Goal: Transaction & Acquisition: Purchase product/service

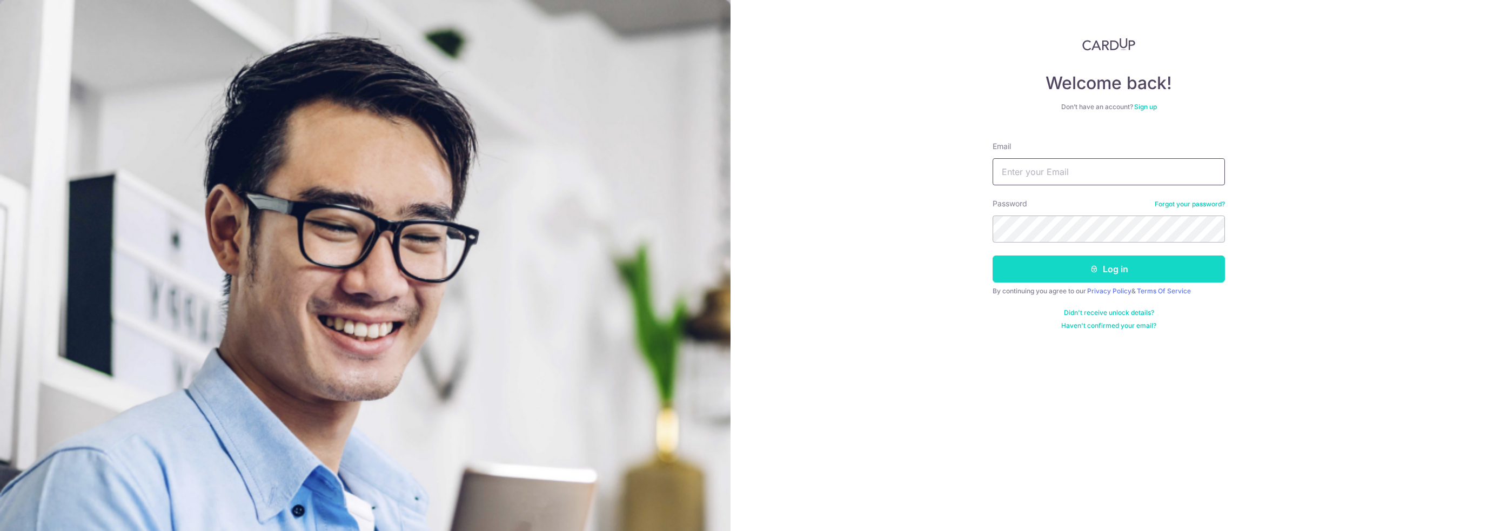
type input "hello@alttabelectronics.com"
click at [1070, 273] on button "Log in" at bounding box center [1108, 269] width 232 height 27
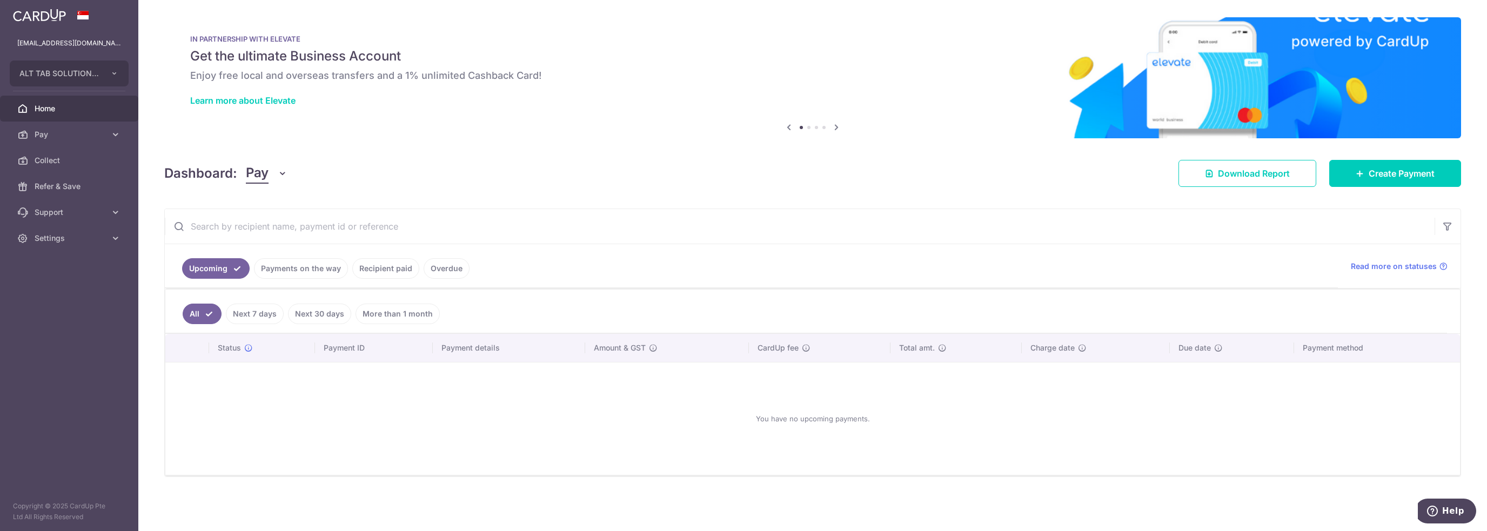
click at [709, 201] on div "× Pause Schedule Pause all future payments in this series Pause just this one p…" at bounding box center [812, 265] width 1348 height 531
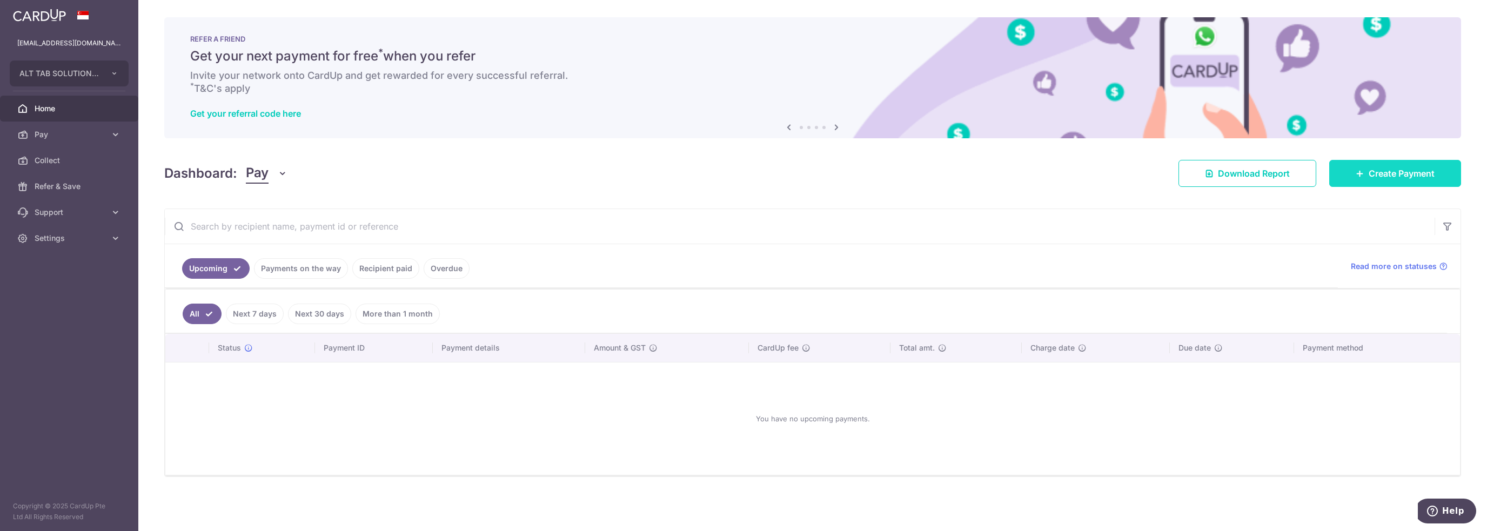
click at [1434, 178] on link "Create Payment" at bounding box center [1395, 173] width 132 height 27
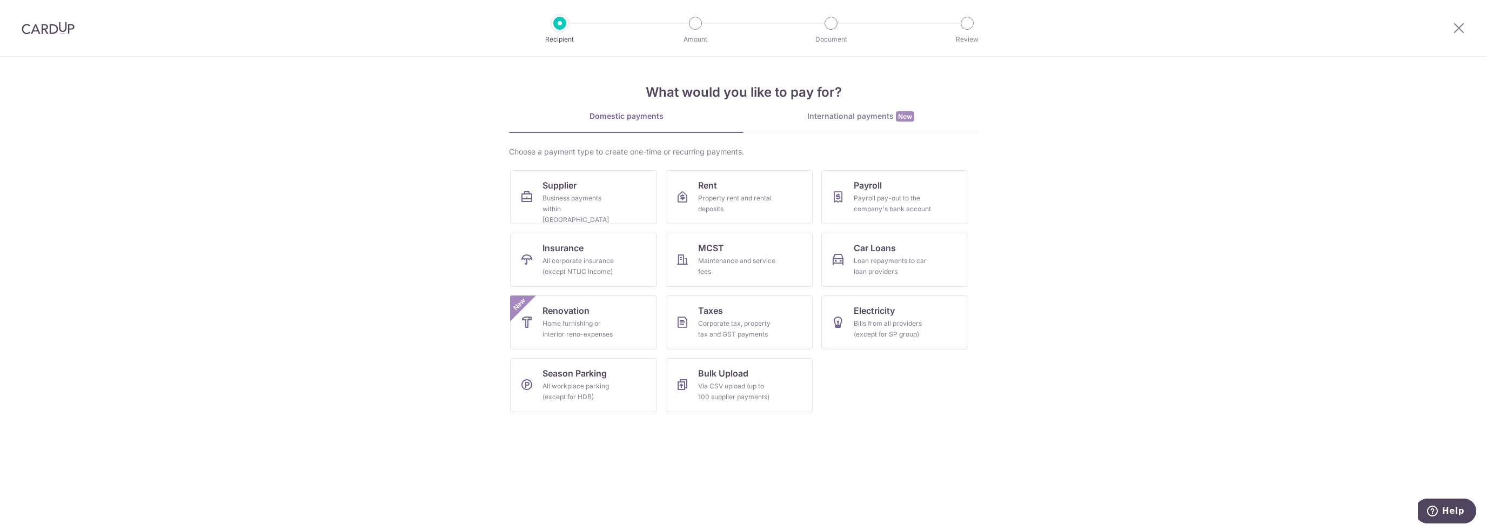
click at [867, 118] on div "International payments New" at bounding box center [860, 116] width 234 height 11
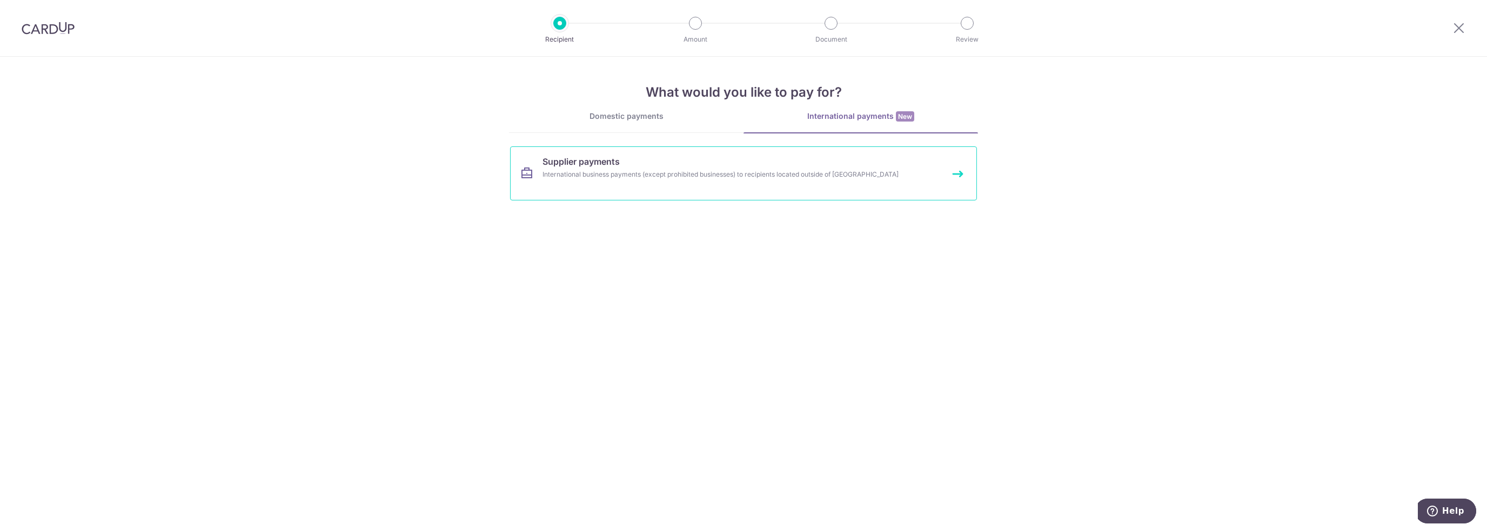
click at [638, 183] on link "Supplier payments International business payments (except prohibited businesses…" at bounding box center [743, 173] width 467 height 54
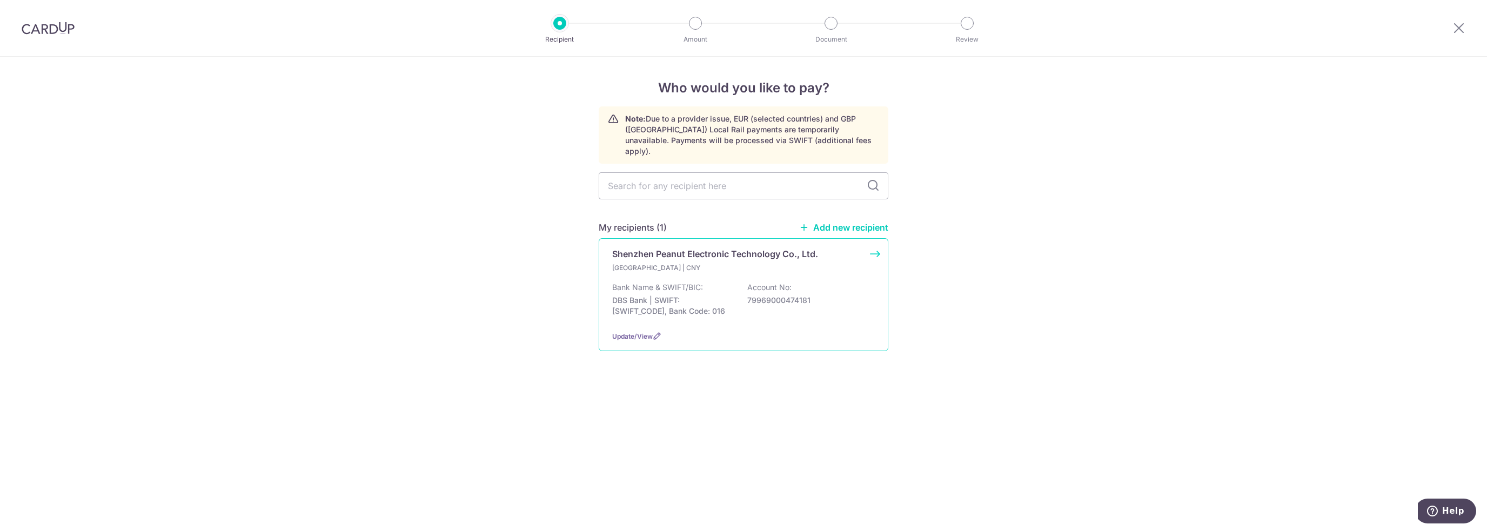
click at [819, 264] on div "Hong Kong | CNY Bank Name & SWIFT/BIC: DBS Bank | SWIFT: DHBKHKHHXXX, Bank Code…" at bounding box center [743, 292] width 263 height 59
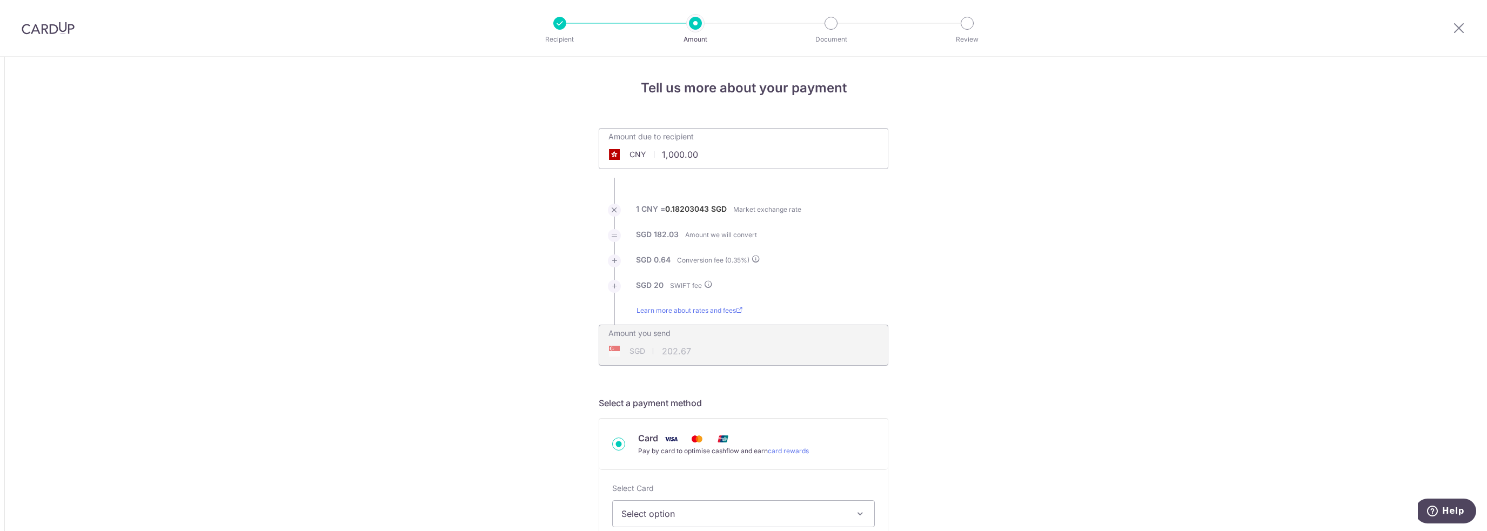
click at [736, 154] on input "1,000.00" at bounding box center [682, 154] width 167 height 25
type input "6"
click at [887, 198] on div "Amount due to recipient CNY 53802.50 1000 1 CNY = 0.18203043 SGD Market exchang…" at bounding box center [743, 247] width 303 height 238
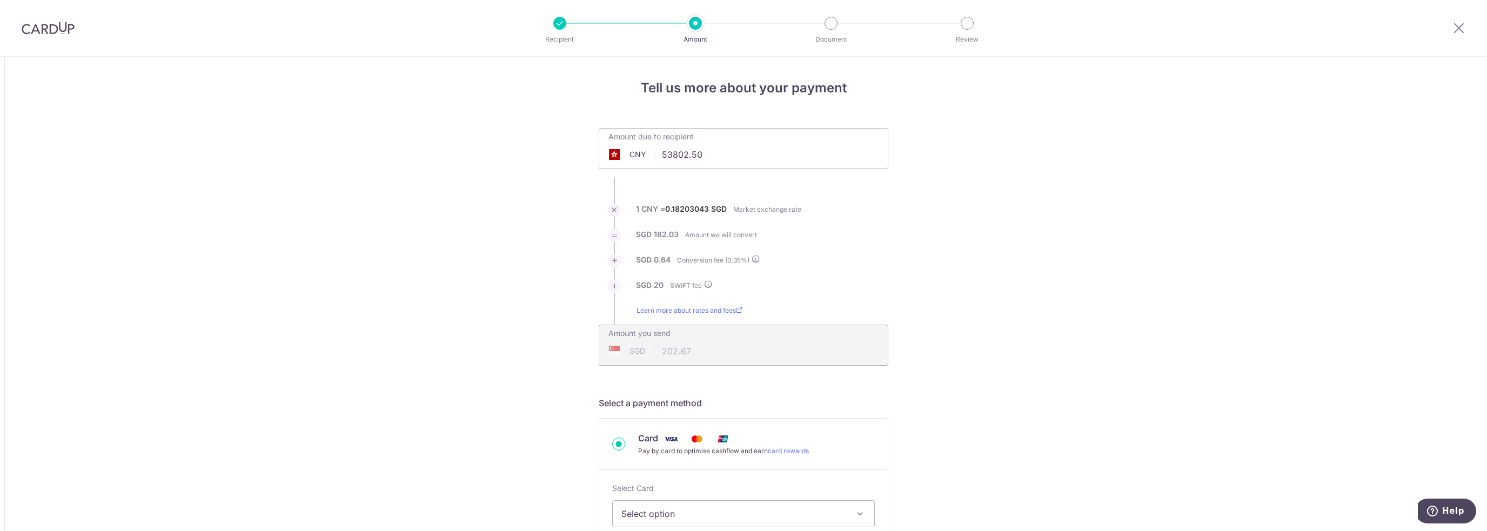
type input "53,802.50"
click at [667, 343] on div "SGD 9,848.00 9848" at bounding box center [674, 351] width 150 height 25
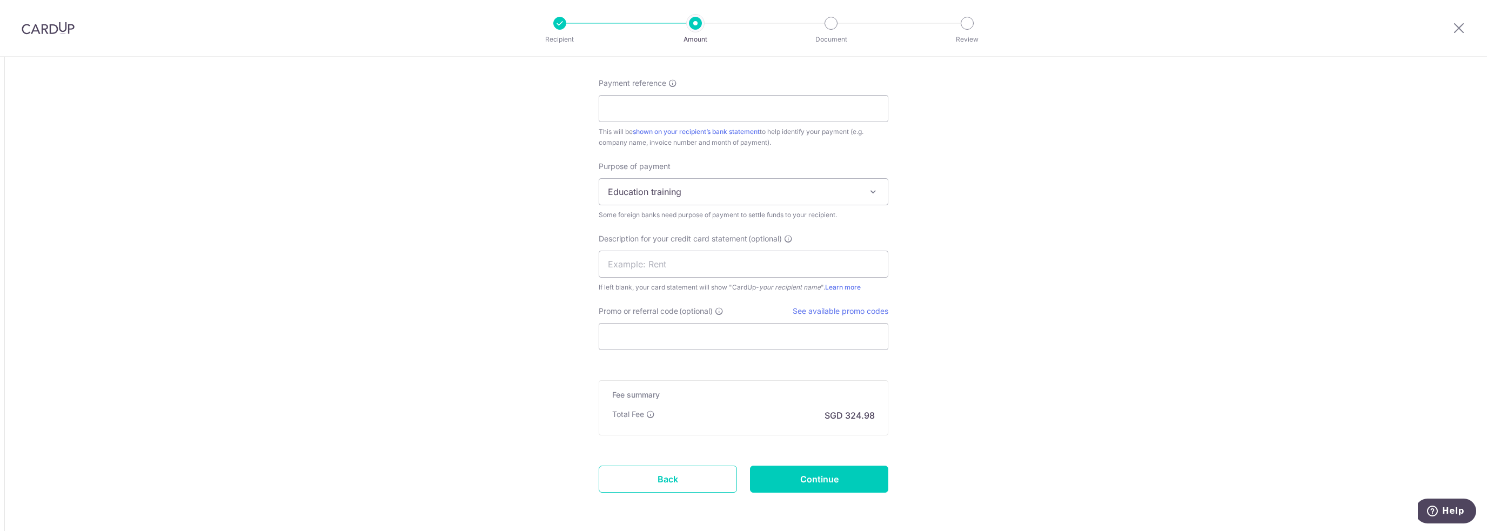
scroll to position [1005, 0]
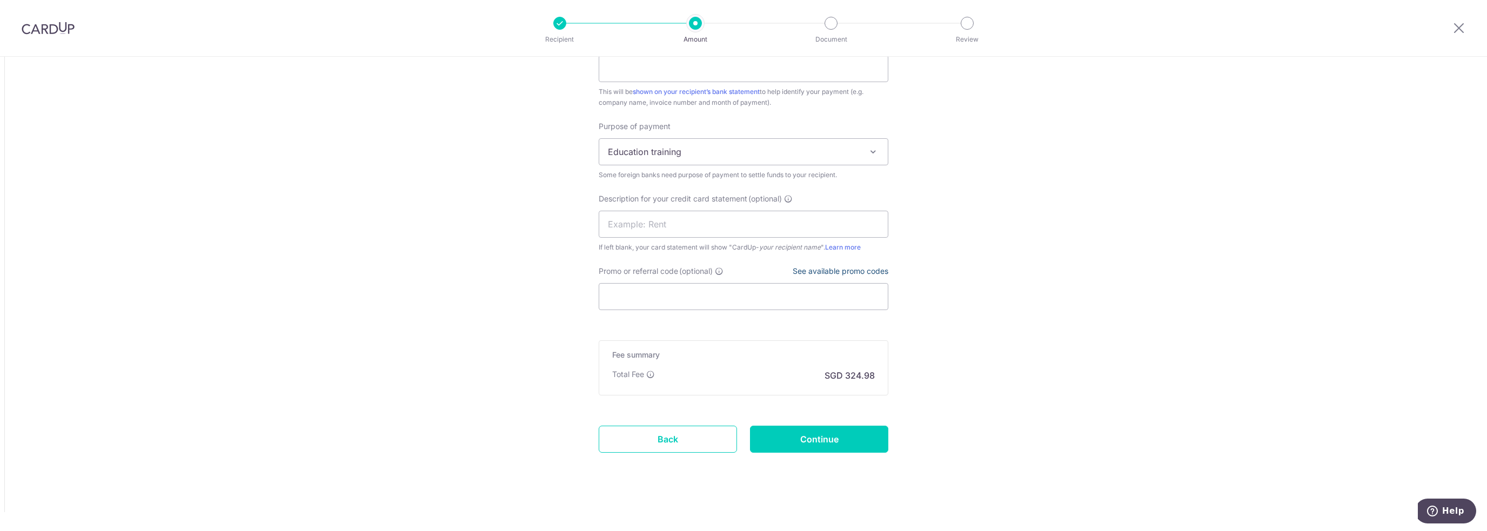
type input "9,848.00"
click at [819, 267] on link "See available promo codes" at bounding box center [840, 270] width 96 height 9
click at [692, 293] on input "Promo or referral code (optional)" at bounding box center [744, 296] width 290 height 27
paste input "BOFF185"
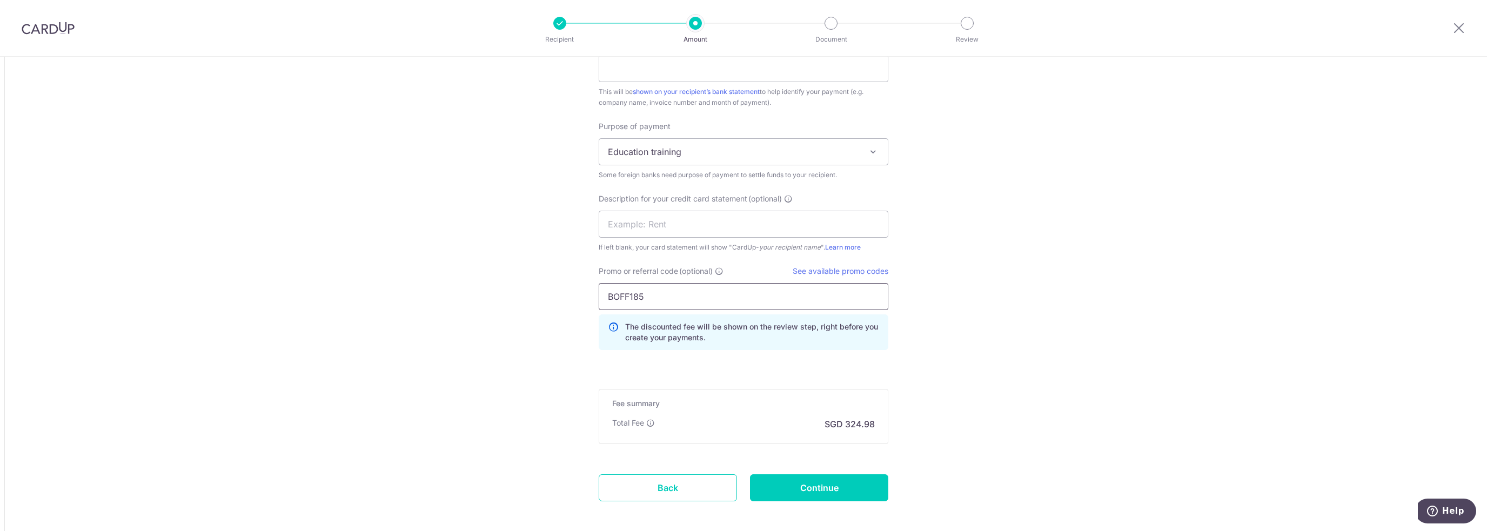
type input "BOFF185"
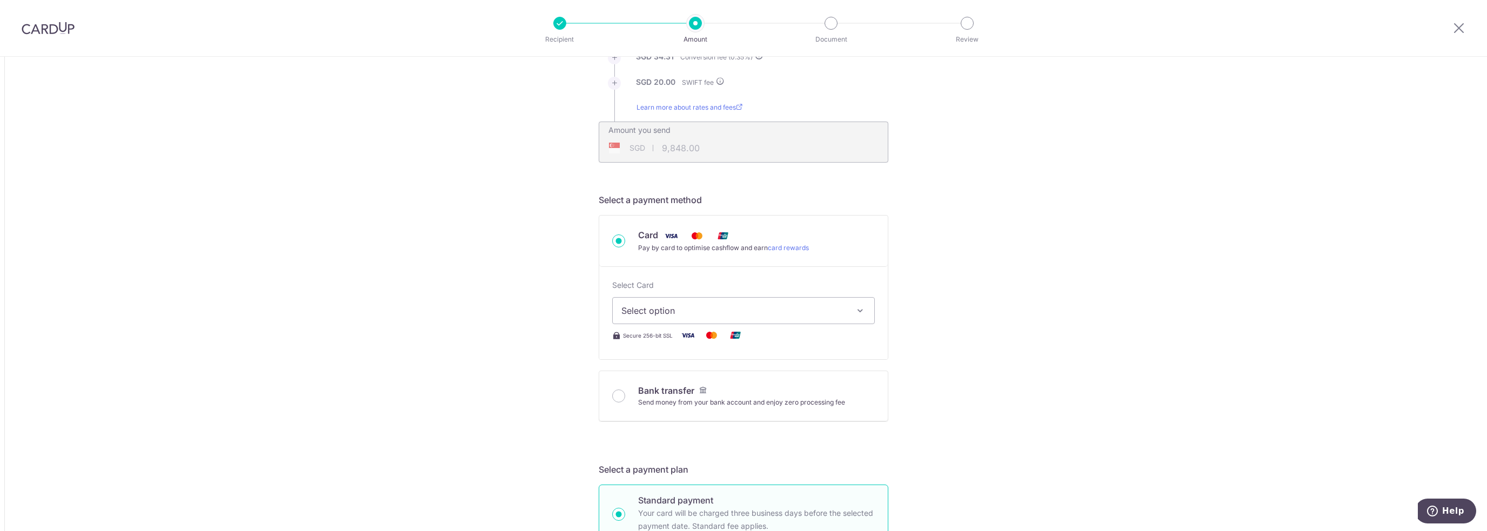
scroll to position [216, 0]
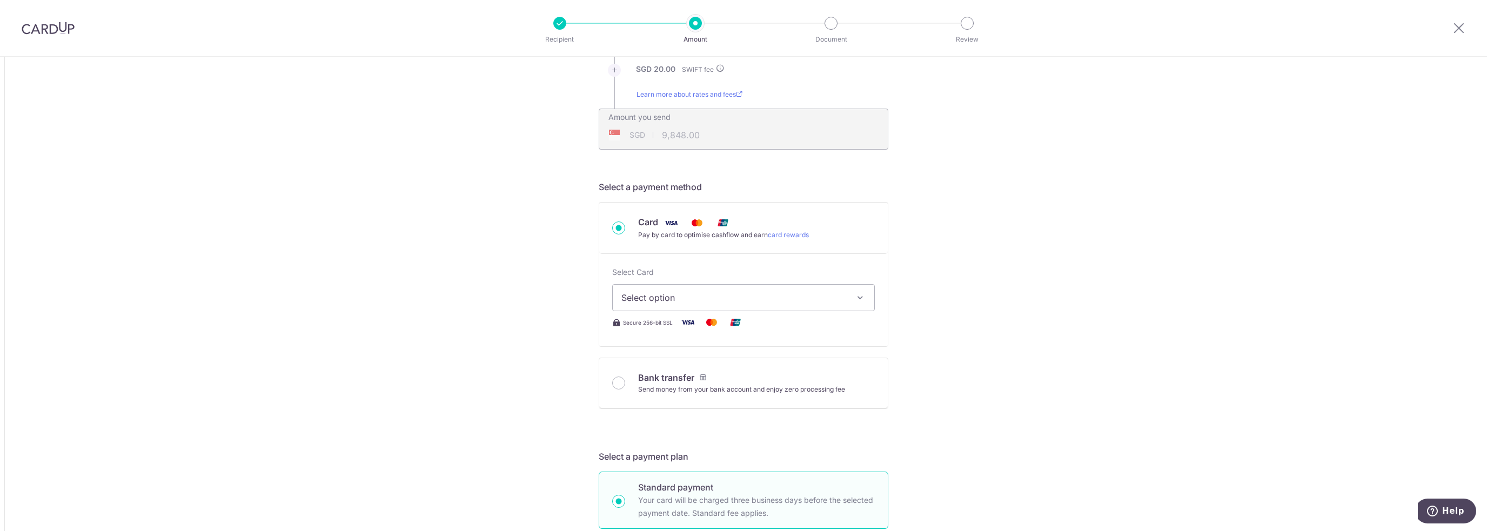
click at [725, 280] on div "Select Card Select option Add credit card Your Cards **** 5312" at bounding box center [743, 289] width 263 height 44
click at [724, 300] on span "Select option" at bounding box center [733, 297] width 225 height 13
click at [720, 362] on link "**** 5312" at bounding box center [743, 375] width 261 height 26
type input "53,802.50"
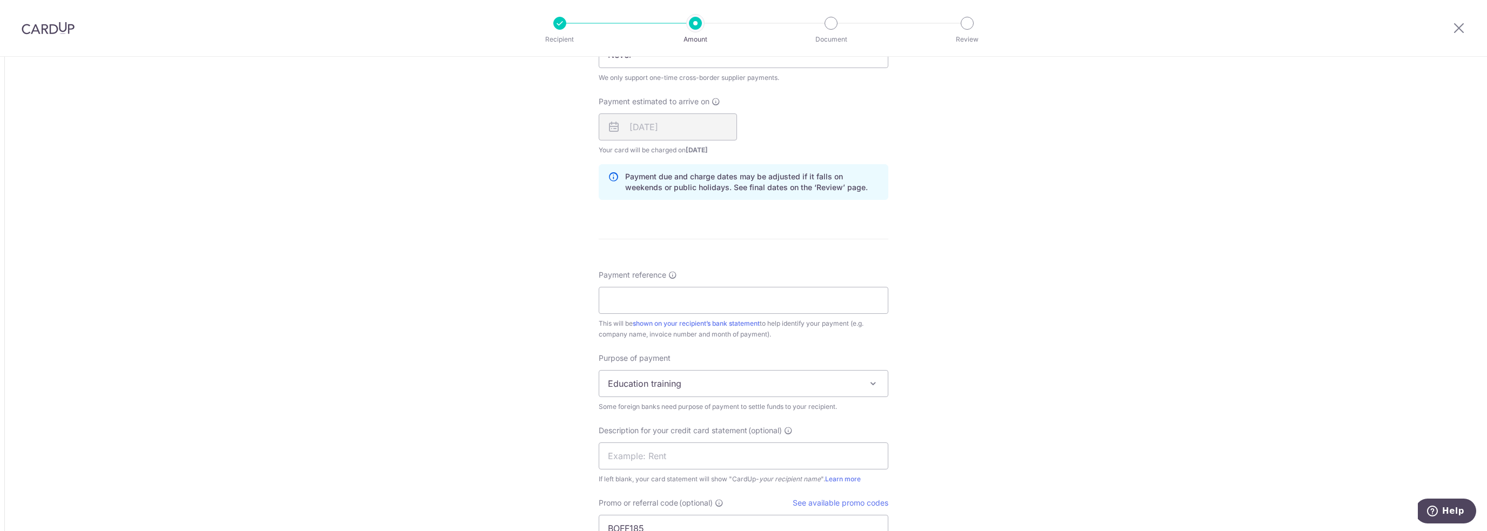
scroll to position [810, 0]
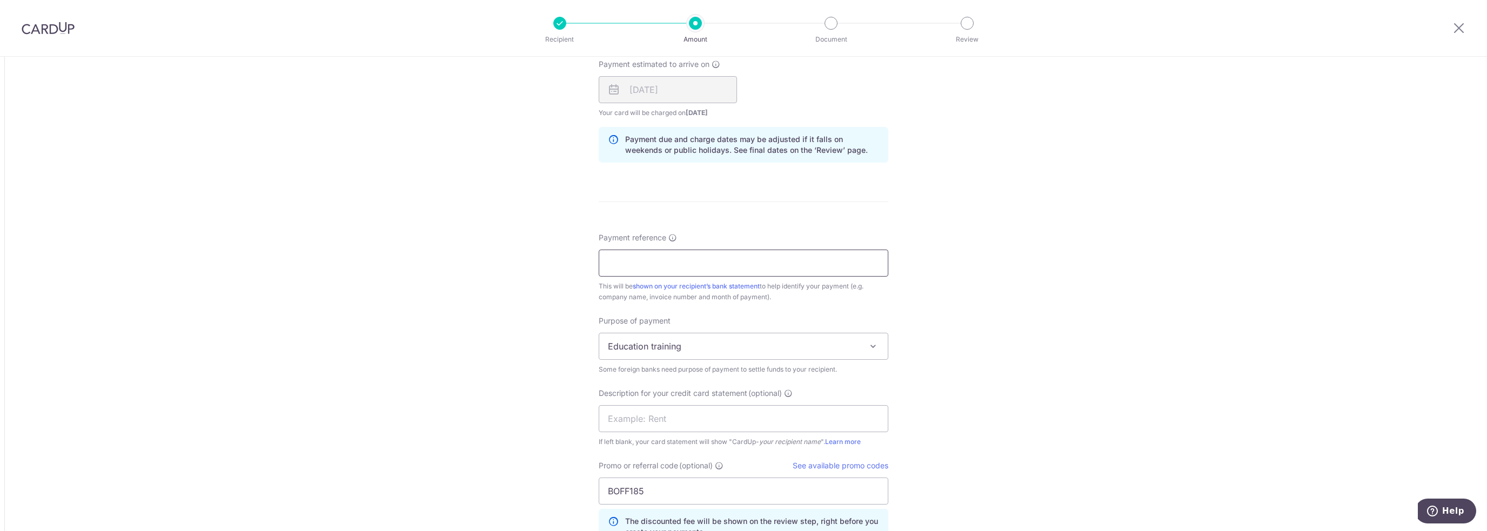
click at [740, 272] on input "Payment reference" at bounding box center [744, 263] width 290 height 27
click at [1055, 284] on div "Tell us more about your payment Amount due to recipient CNY 53,802.50 53802.5 1…" at bounding box center [743, 11] width 1487 height 1530
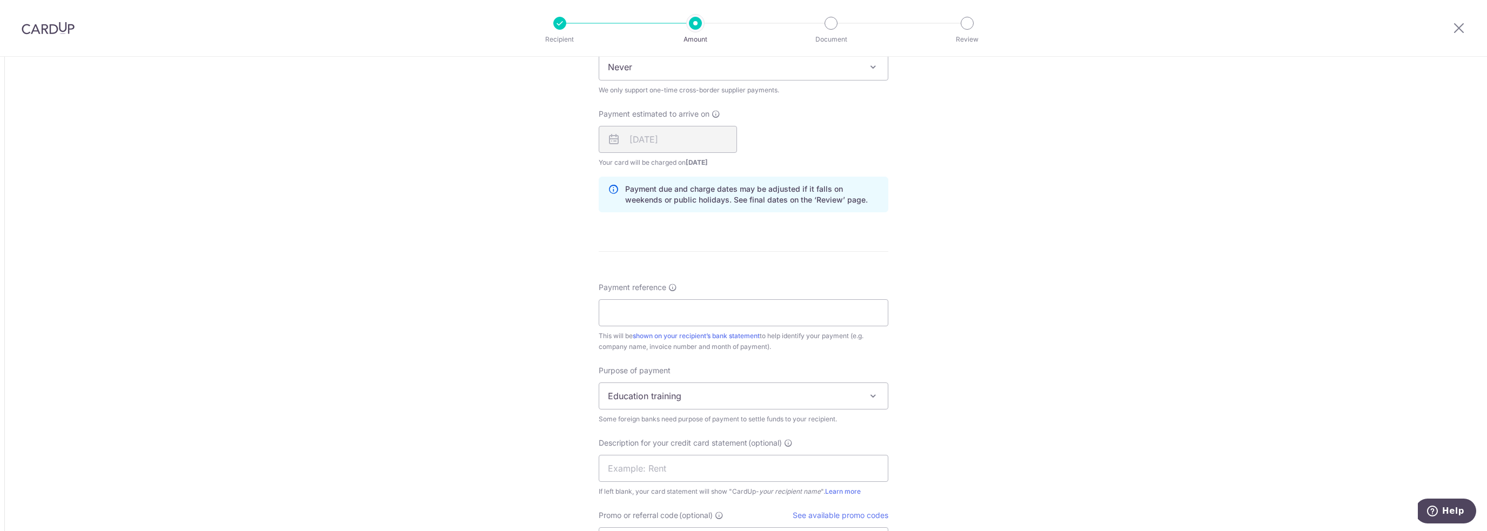
scroll to position [756, 0]
click at [795, 315] on input "Payment reference" at bounding box center [744, 317] width 290 height 27
click at [683, 330] on div "Payment reference This will be shown on your recipient’s bank statement to help…" at bounding box center [744, 321] width 290 height 70
click at [687, 318] on input "Payment reference" at bounding box center [744, 317] width 290 height 27
paste input "BD2025101000001"
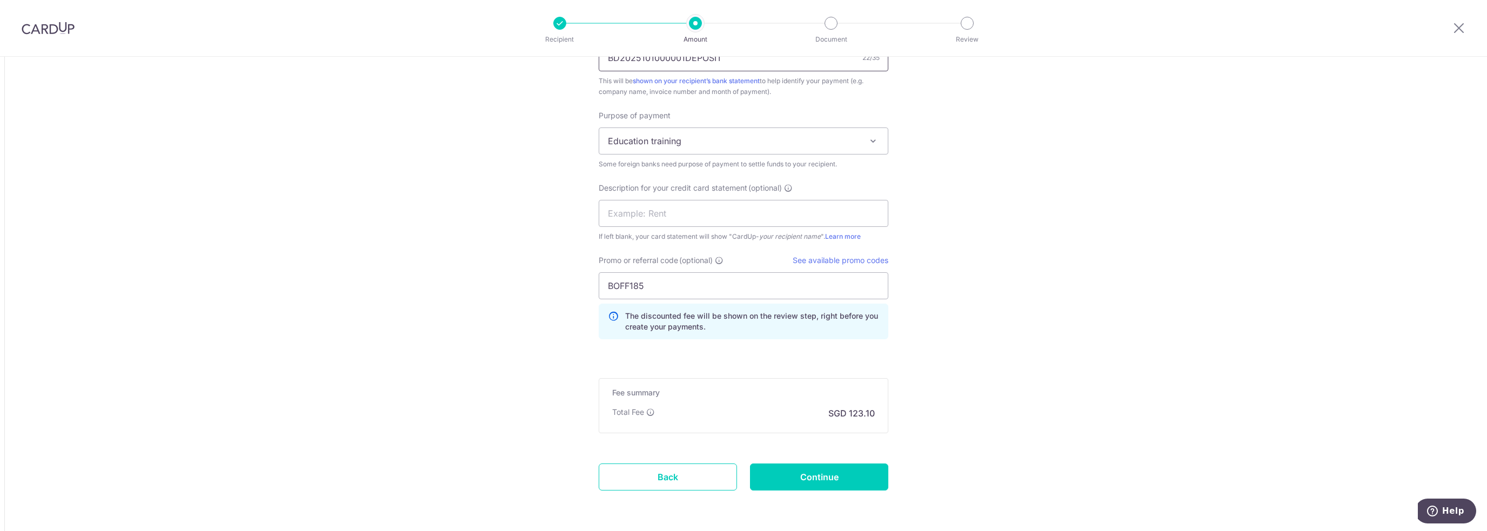
scroll to position [1026, 0]
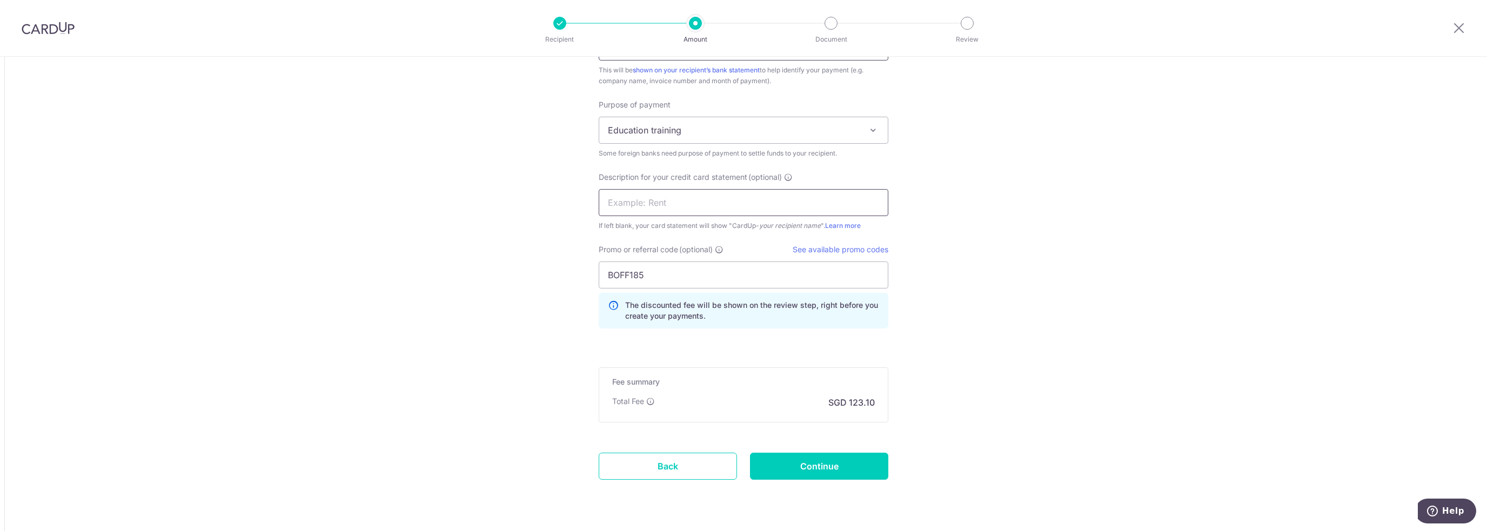
type input "BD2025101000001DEPOSIT"
click at [670, 200] on input "text" at bounding box center [744, 202] width 290 height 27
paste input "BD2025101000001"
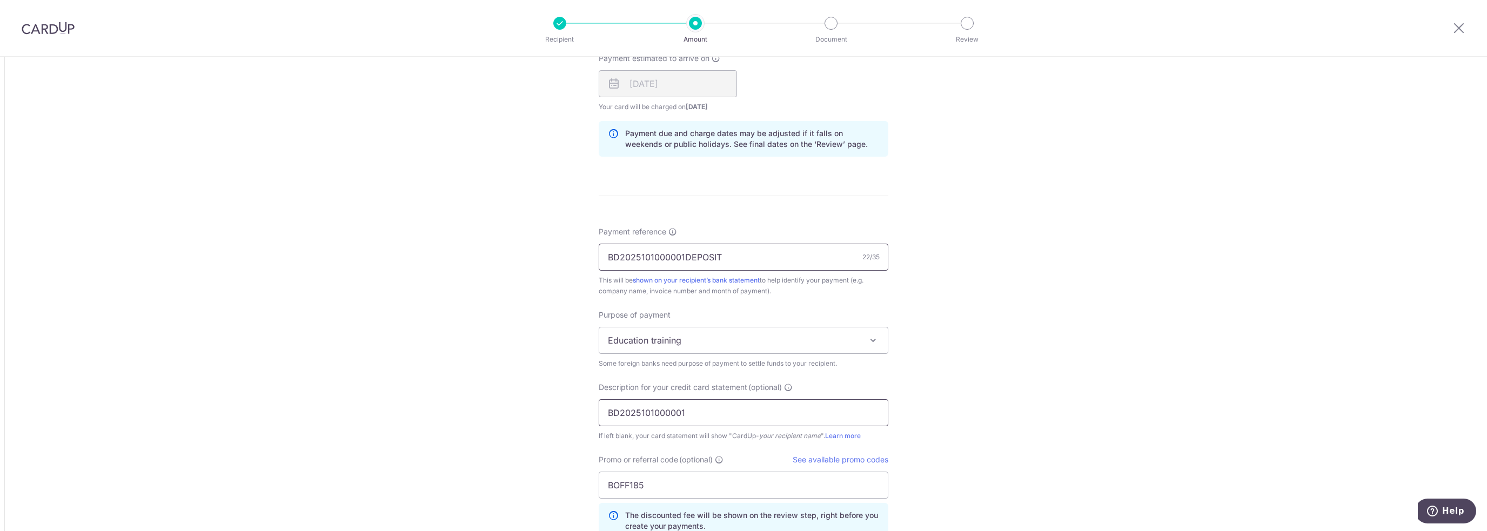
scroll to position [810, 0]
type input "BD2025101000001"
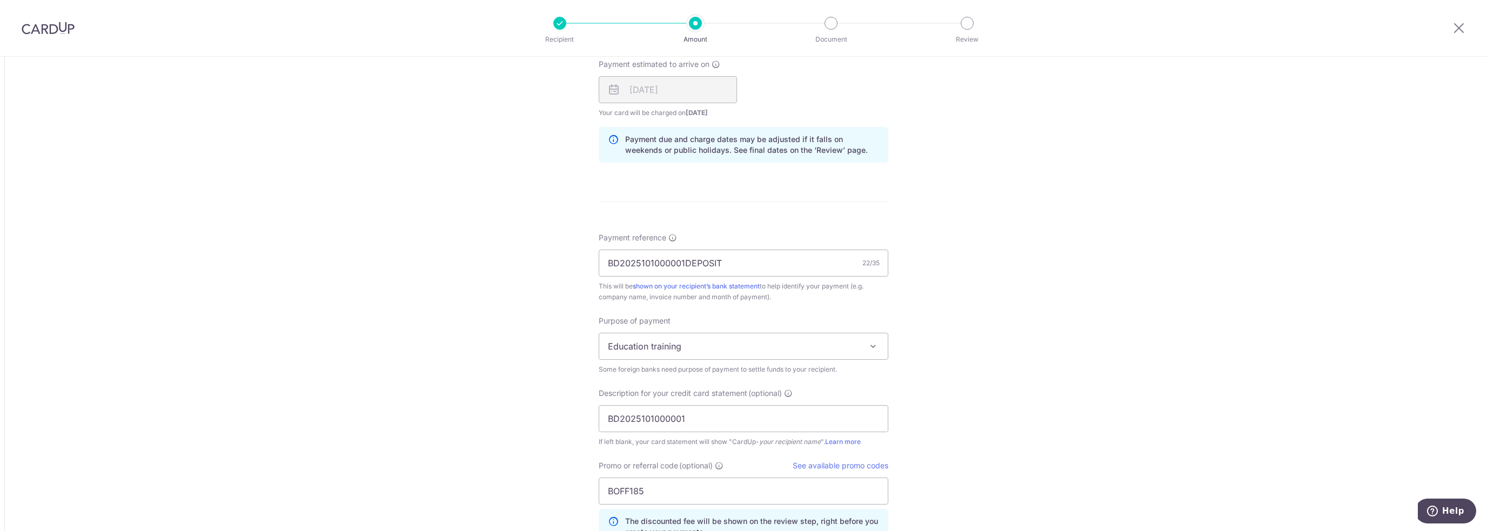
click at [713, 347] on span "Education training" at bounding box center [743, 346] width 288 height 26
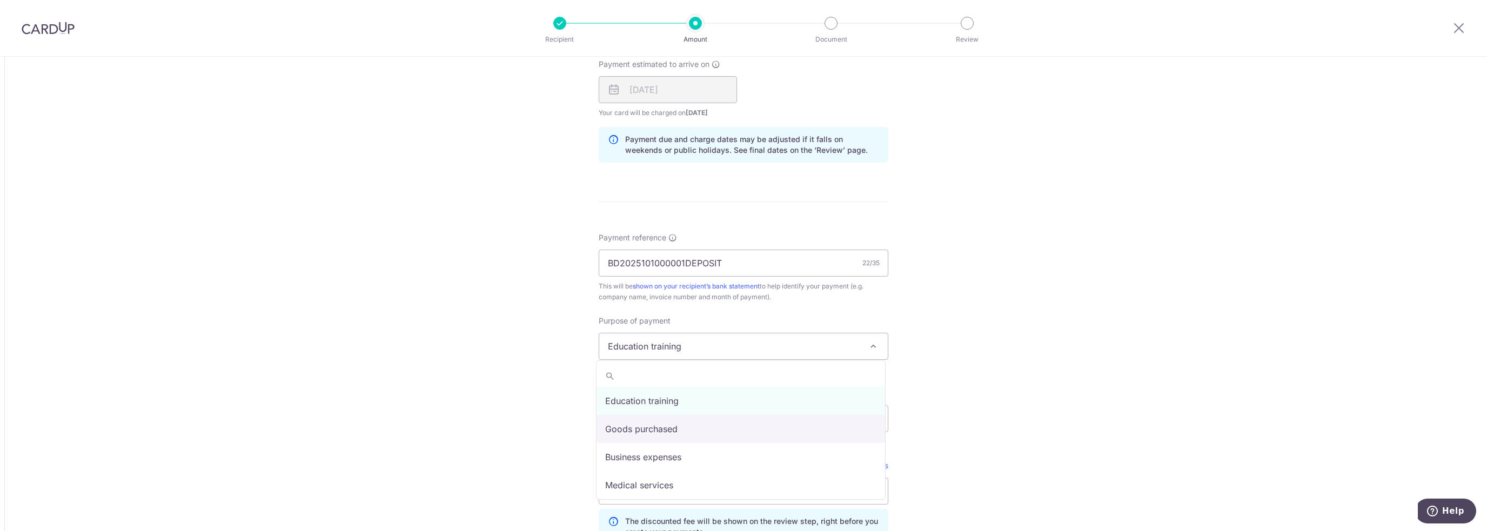
select select "Goods purchased"
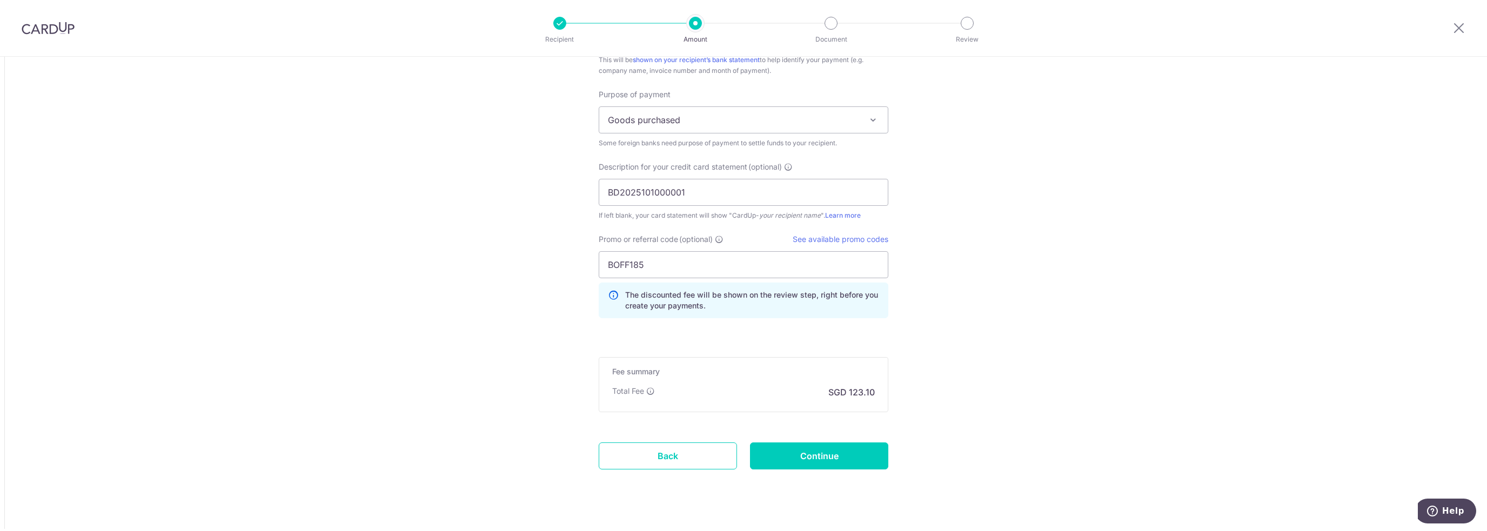
scroll to position [1053, 0]
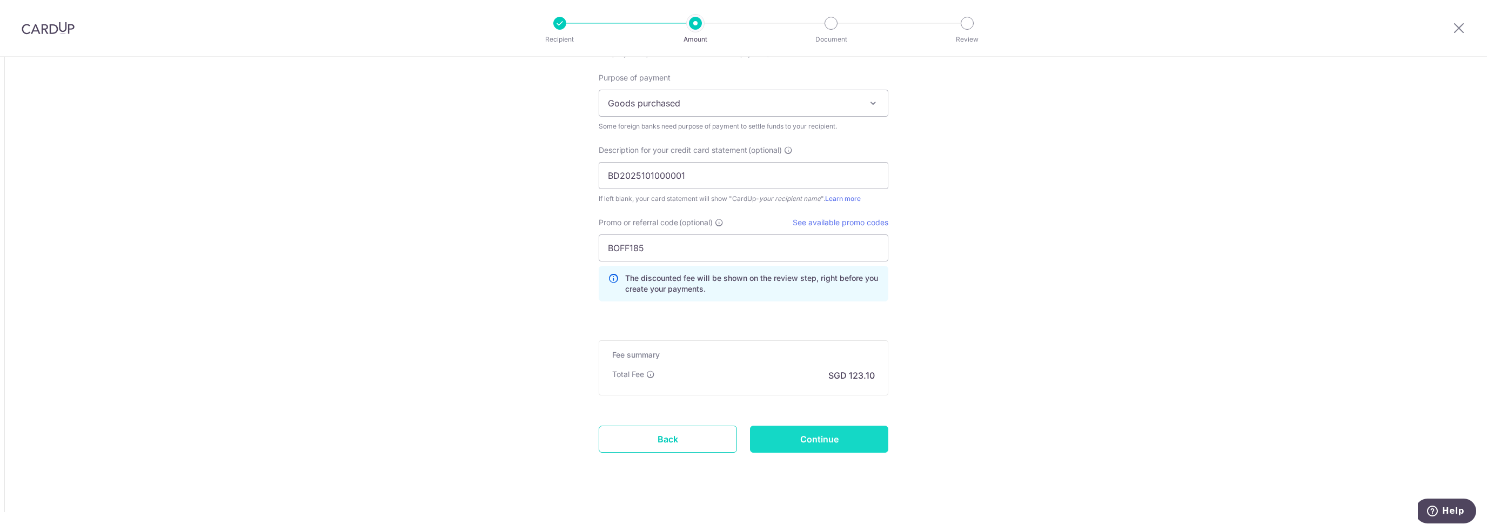
click at [861, 426] on input "Continue" at bounding box center [819, 439] width 138 height 27
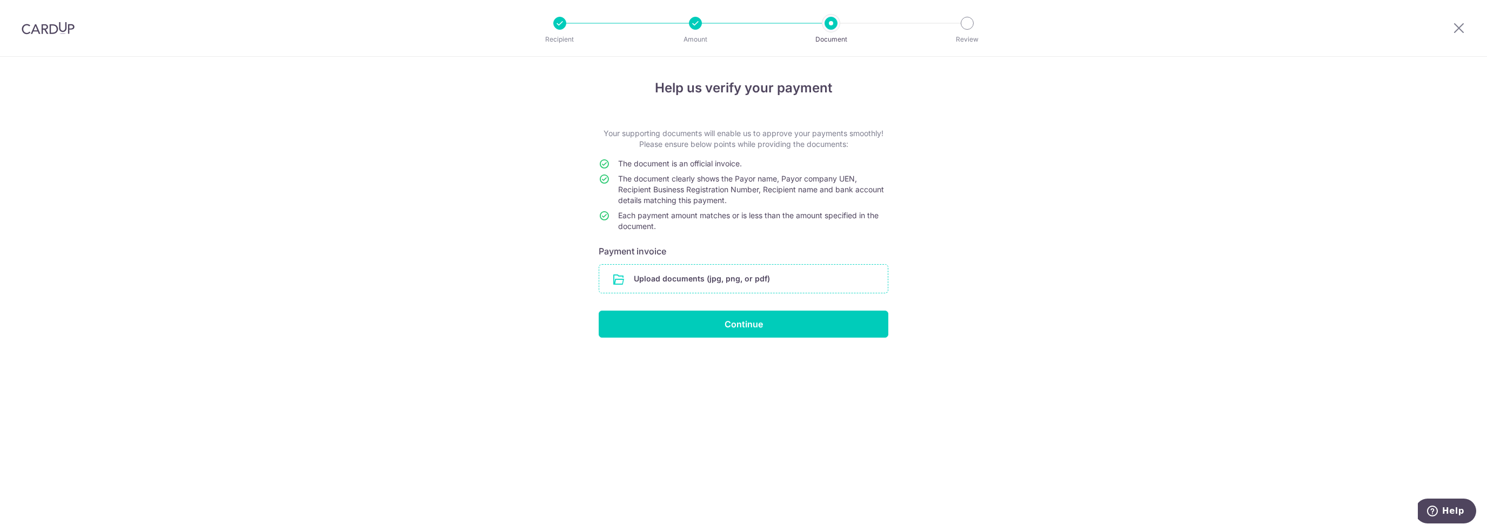
click at [757, 281] on input "file" at bounding box center [743, 279] width 288 height 28
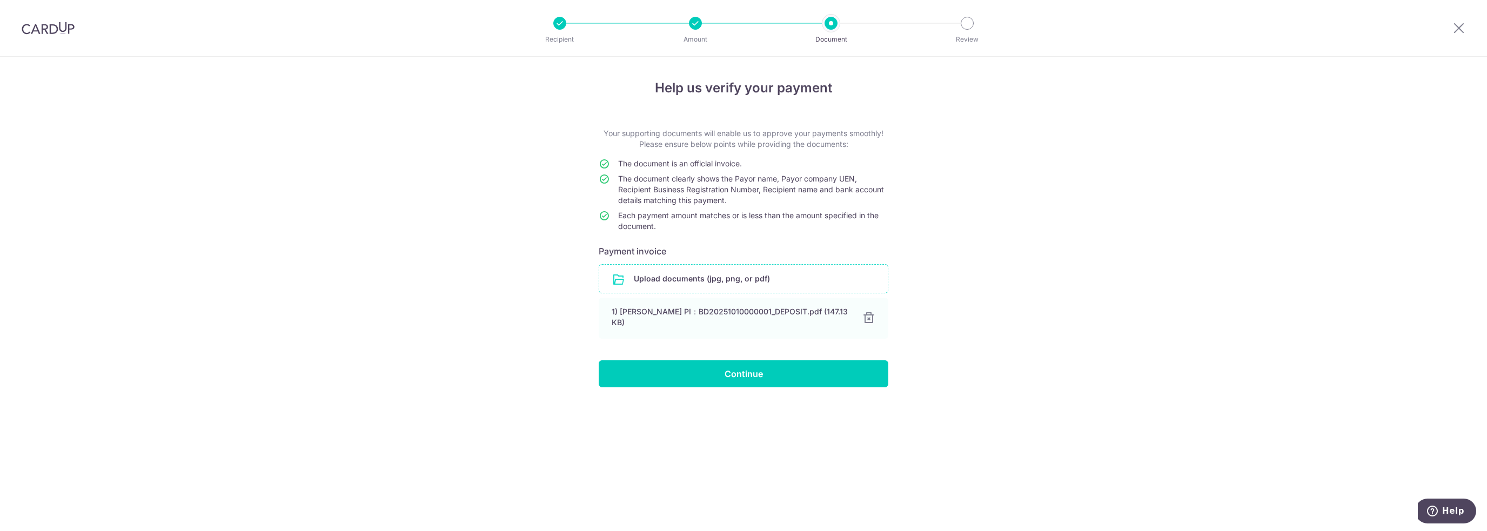
click at [960, 179] on div "Help us verify your payment Your supporting documents will enable us to approve…" at bounding box center [743, 294] width 1487 height 474
click at [843, 360] on input "Continue" at bounding box center [744, 373] width 290 height 27
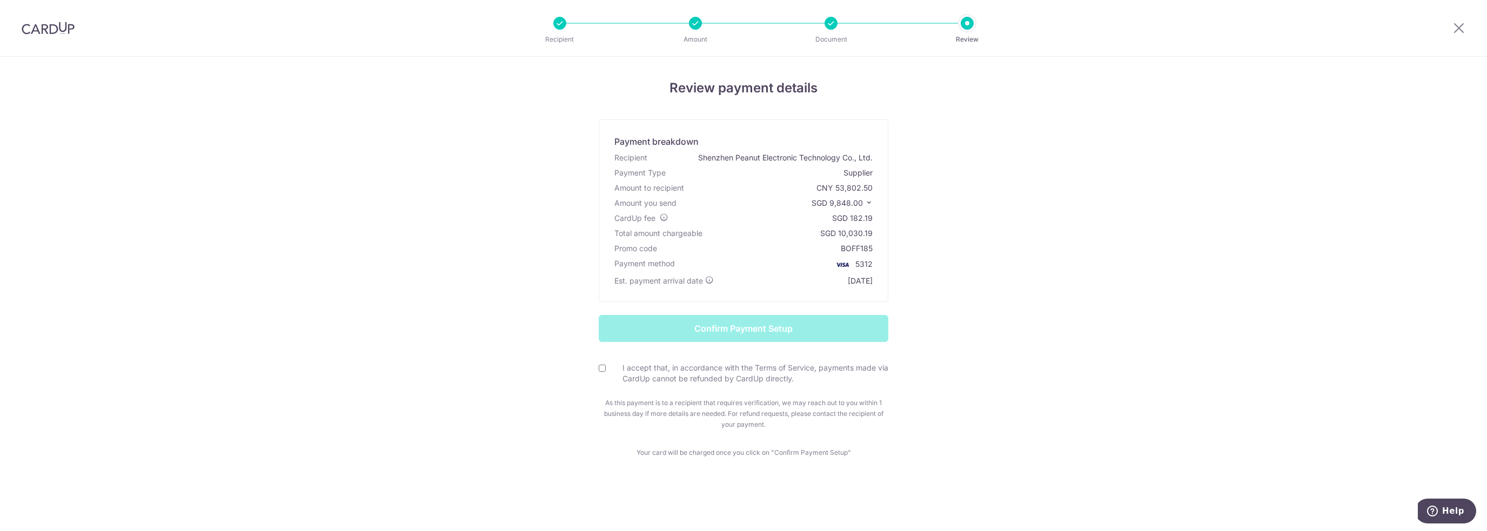
click at [605, 367] on input "I accept that, in accordance with the Terms of Service, payments made via CardU…" at bounding box center [602, 368] width 7 height 7
checkbox input "true"
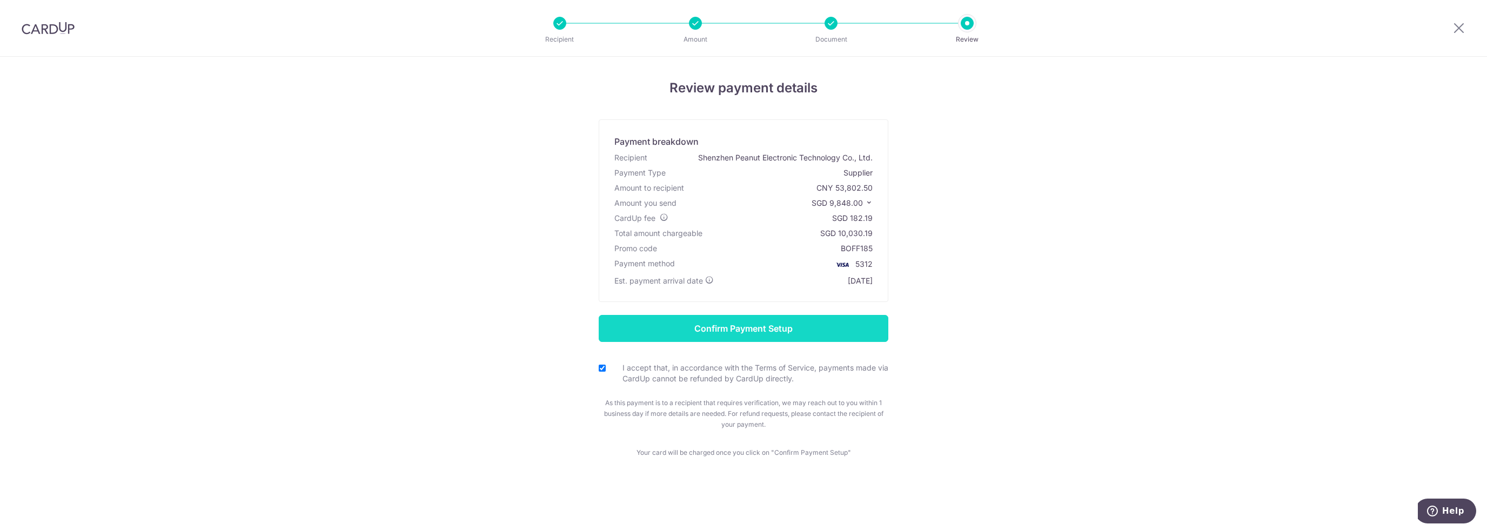
click at [644, 327] on input "Confirm Payment Setup" at bounding box center [744, 328] width 290 height 27
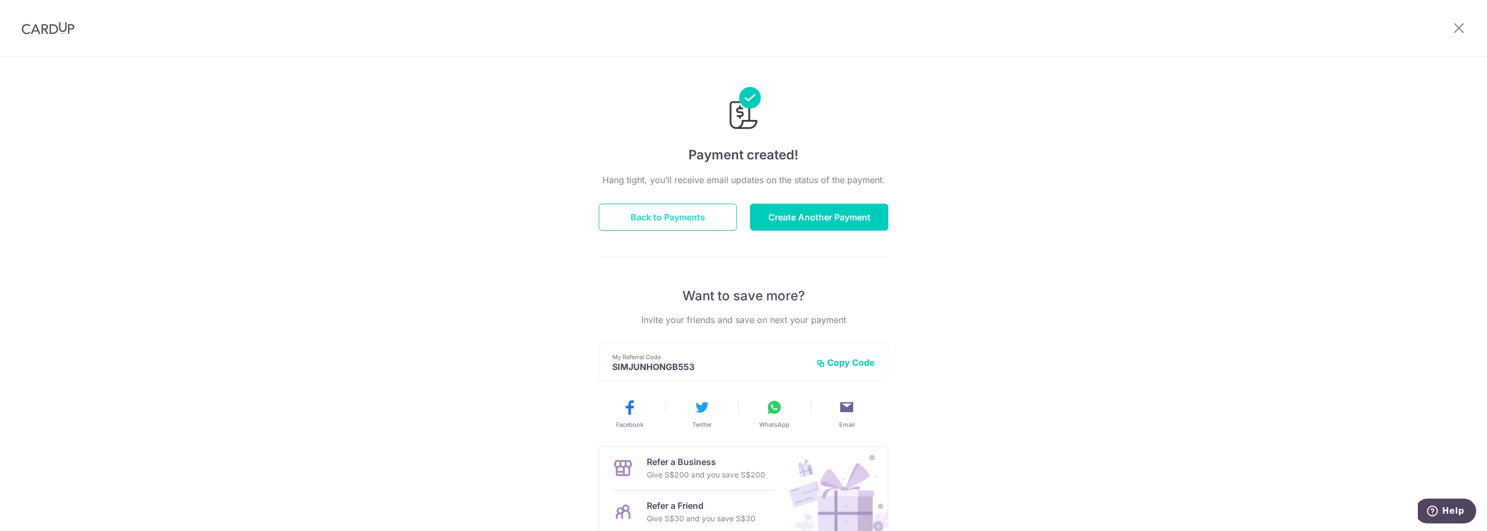
click at [663, 214] on button "Back to Payments" at bounding box center [668, 217] width 138 height 27
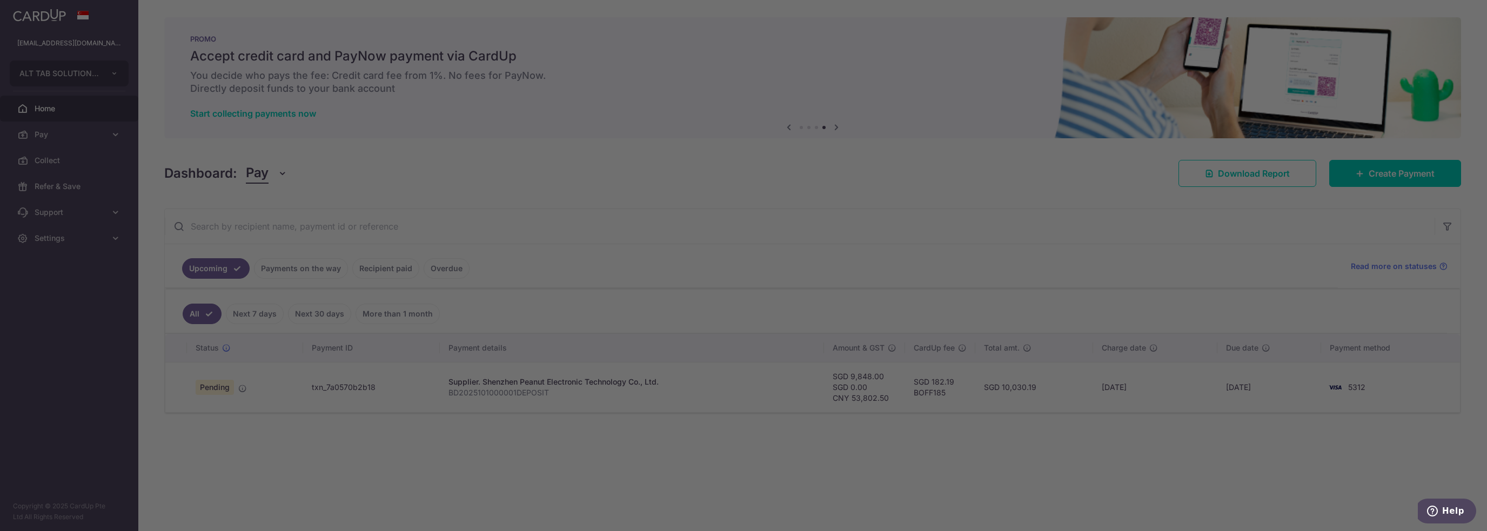
drag, startPoint x: 154, startPoint y: 64, endPoint x: 175, endPoint y: 66, distance: 21.2
click at [155, 64] on div at bounding box center [751, 268] width 1502 height 536
